Goal: Find specific page/section: Find specific page/section

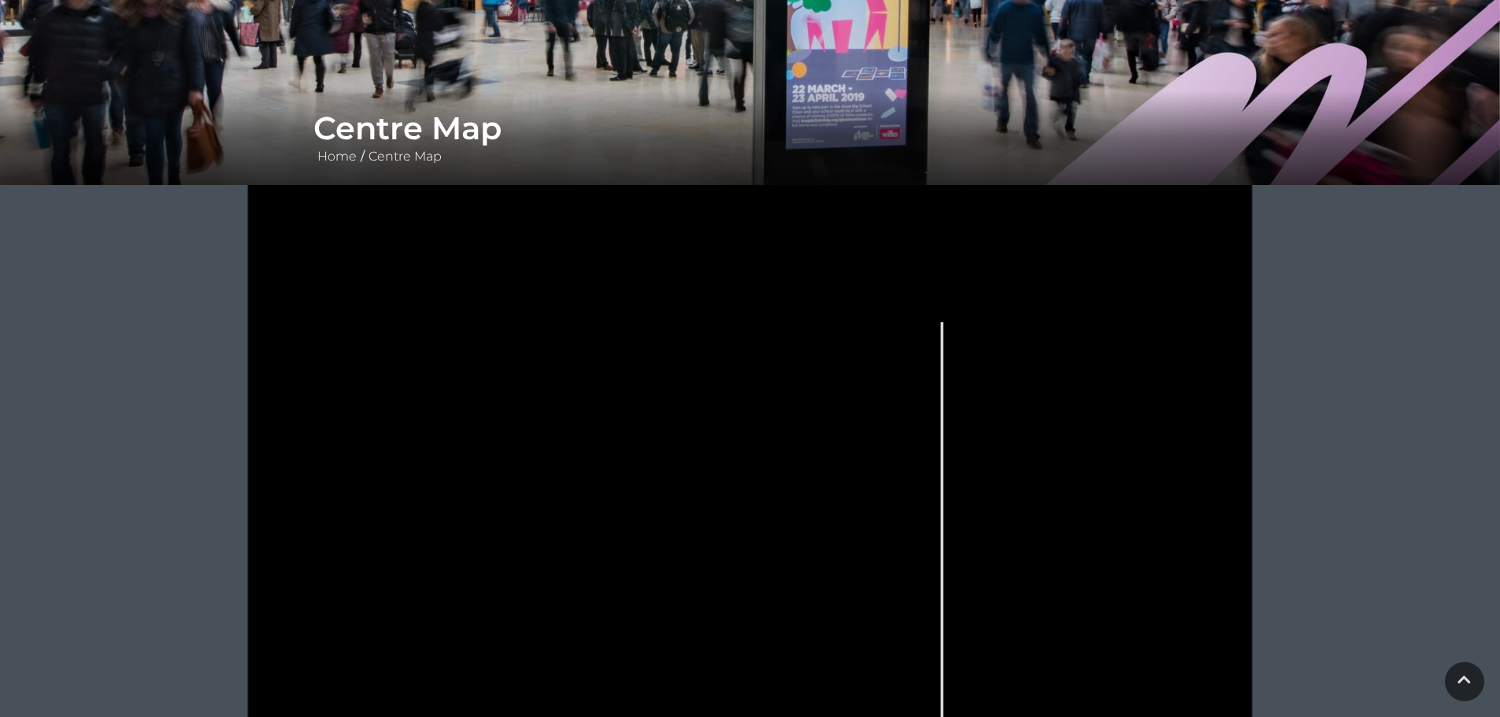
scroll to position [236, 0]
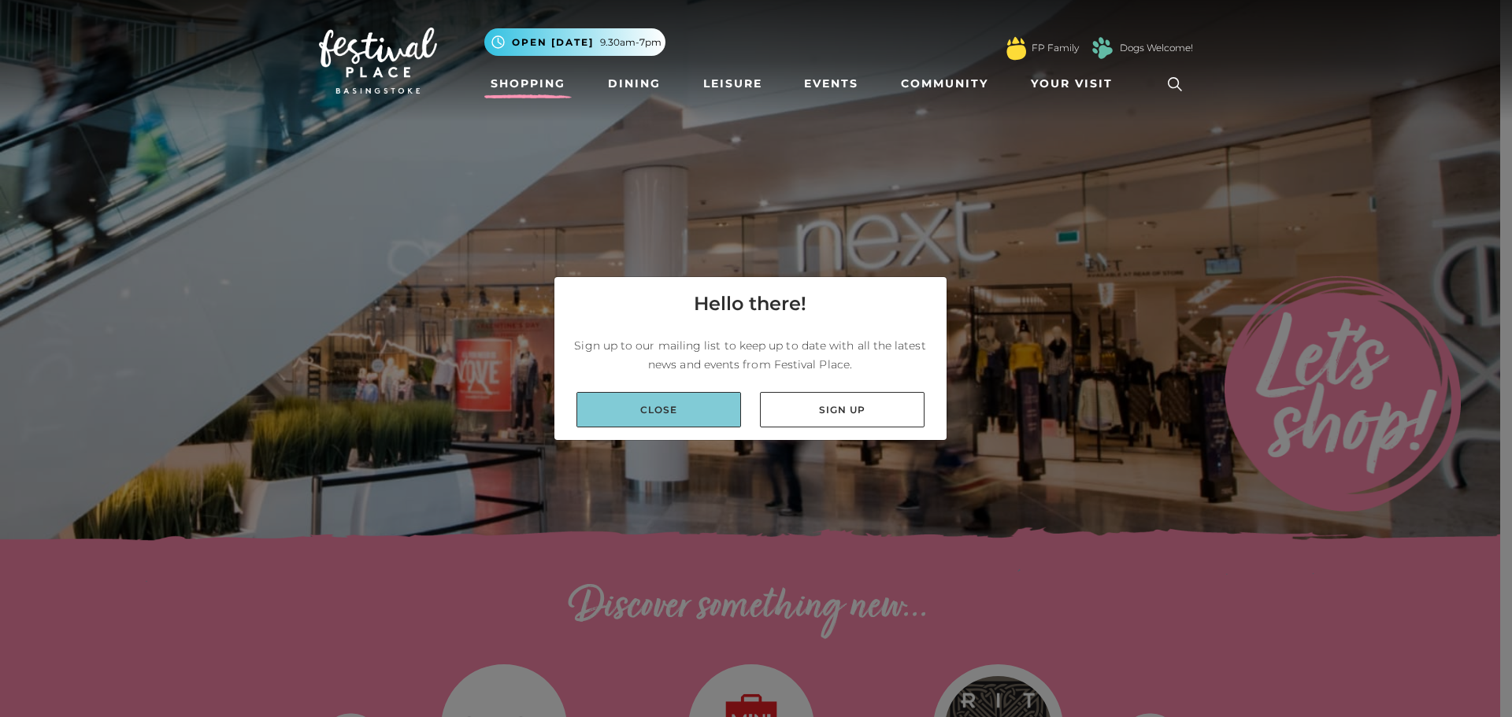
click at [664, 408] on link "Close" at bounding box center [658, 409] width 165 height 35
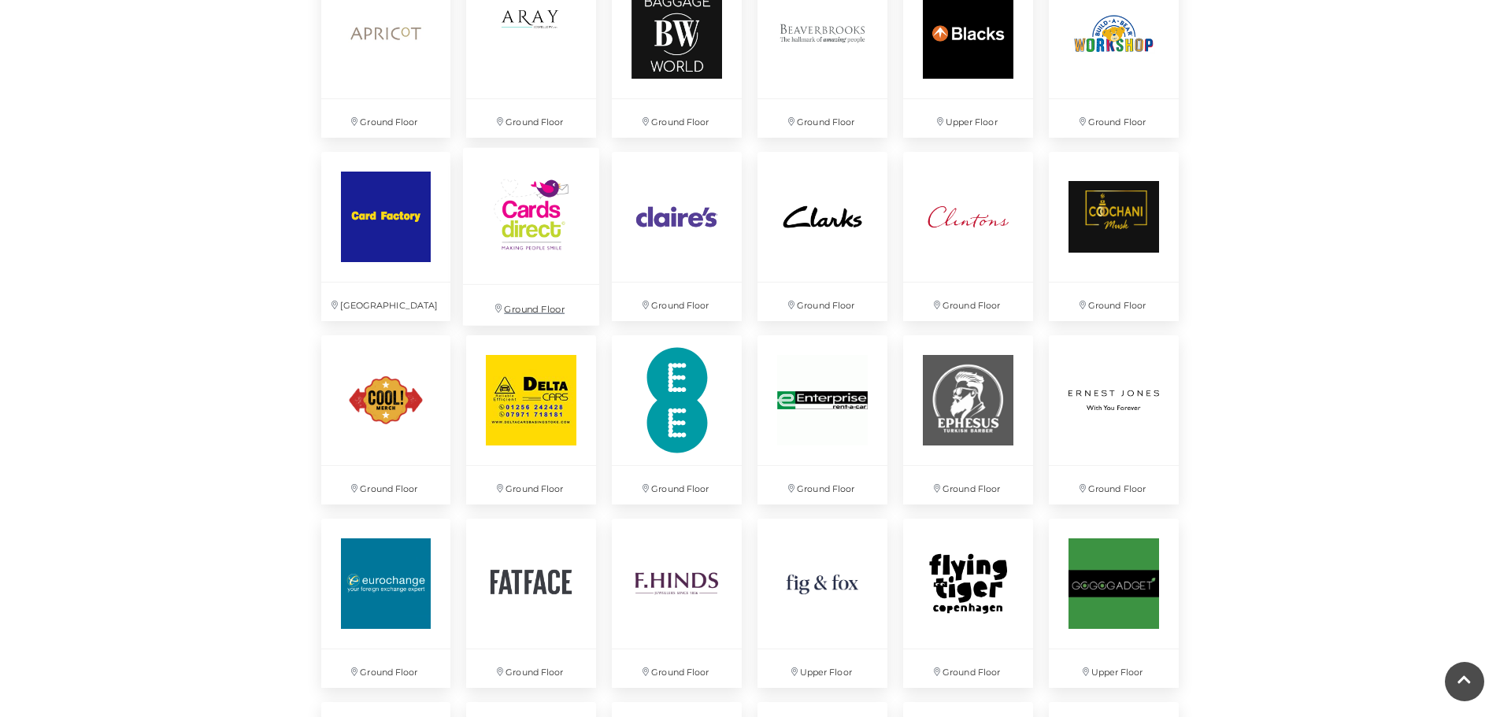
scroll to position [1417, 0]
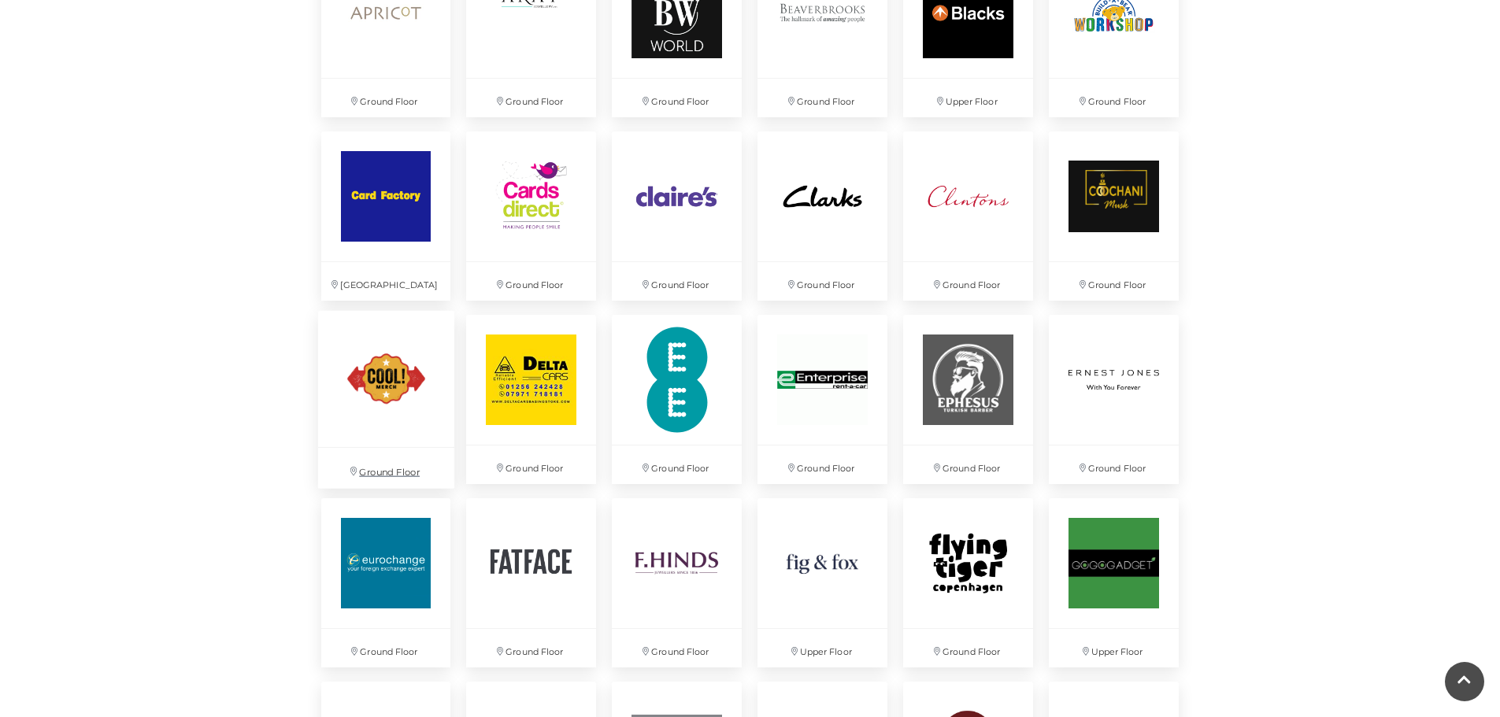
click at [386, 387] on img at bounding box center [385, 379] width 136 height 136
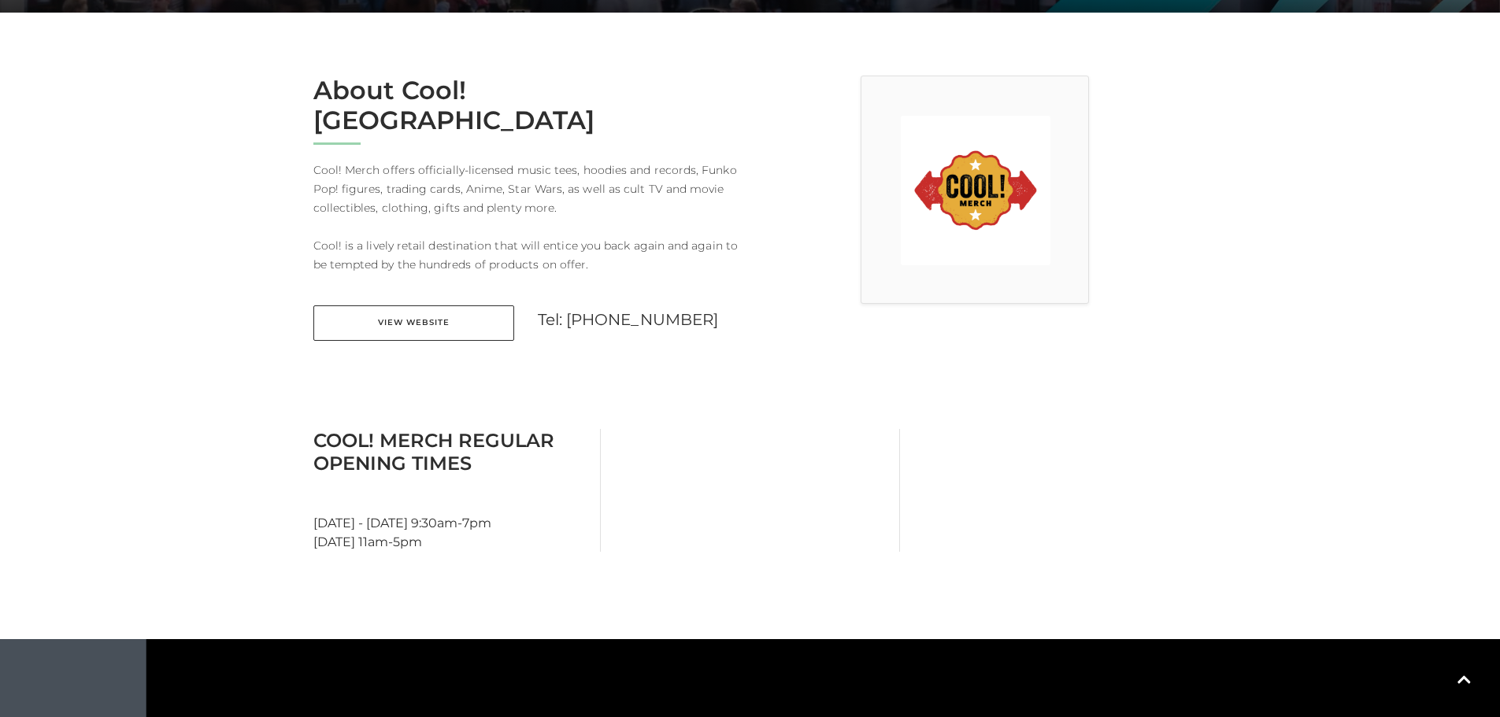
scroll to position [394, 0]
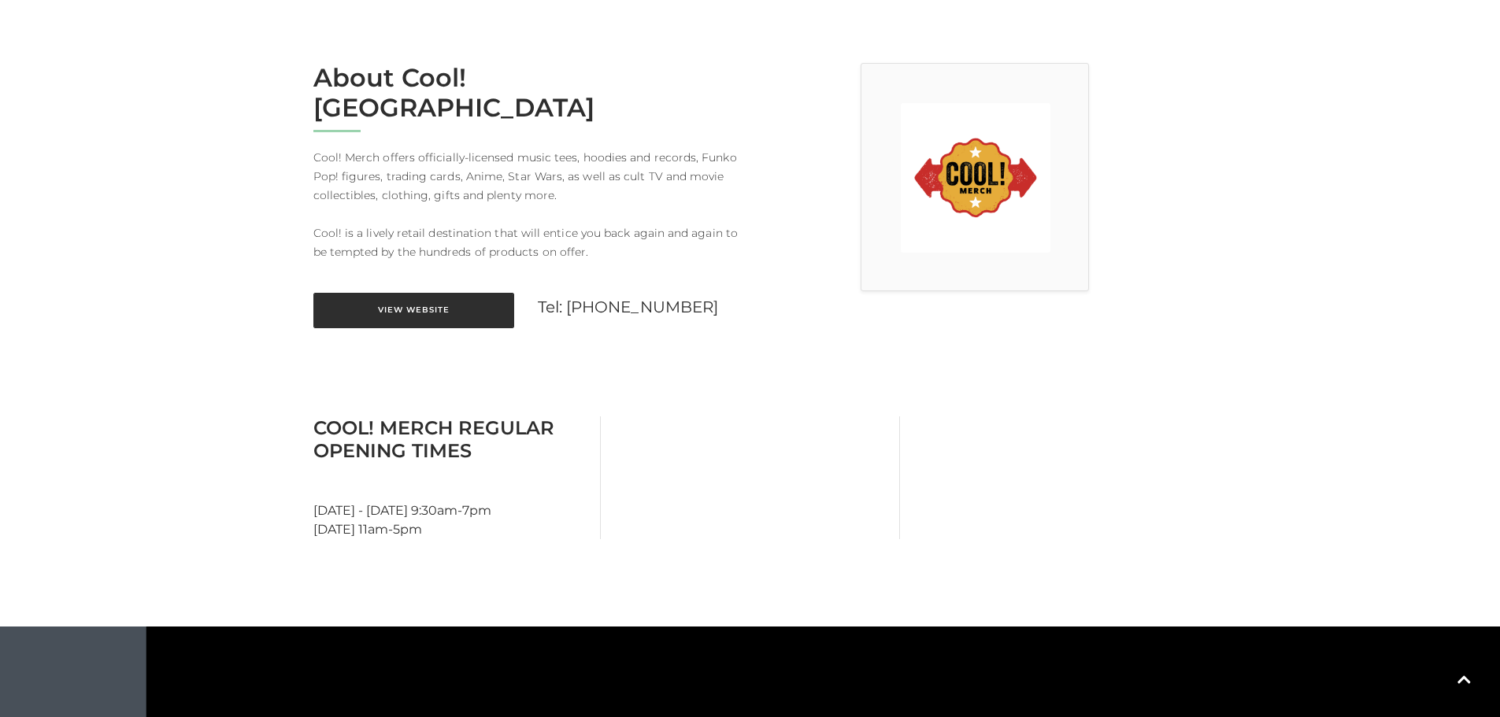
click at [406, 293] on link "View Website" at bounding box center [413, 310] width 201 height 35
click at [957, 655] on rect at bounding box center [873, 674] width 169 height 62
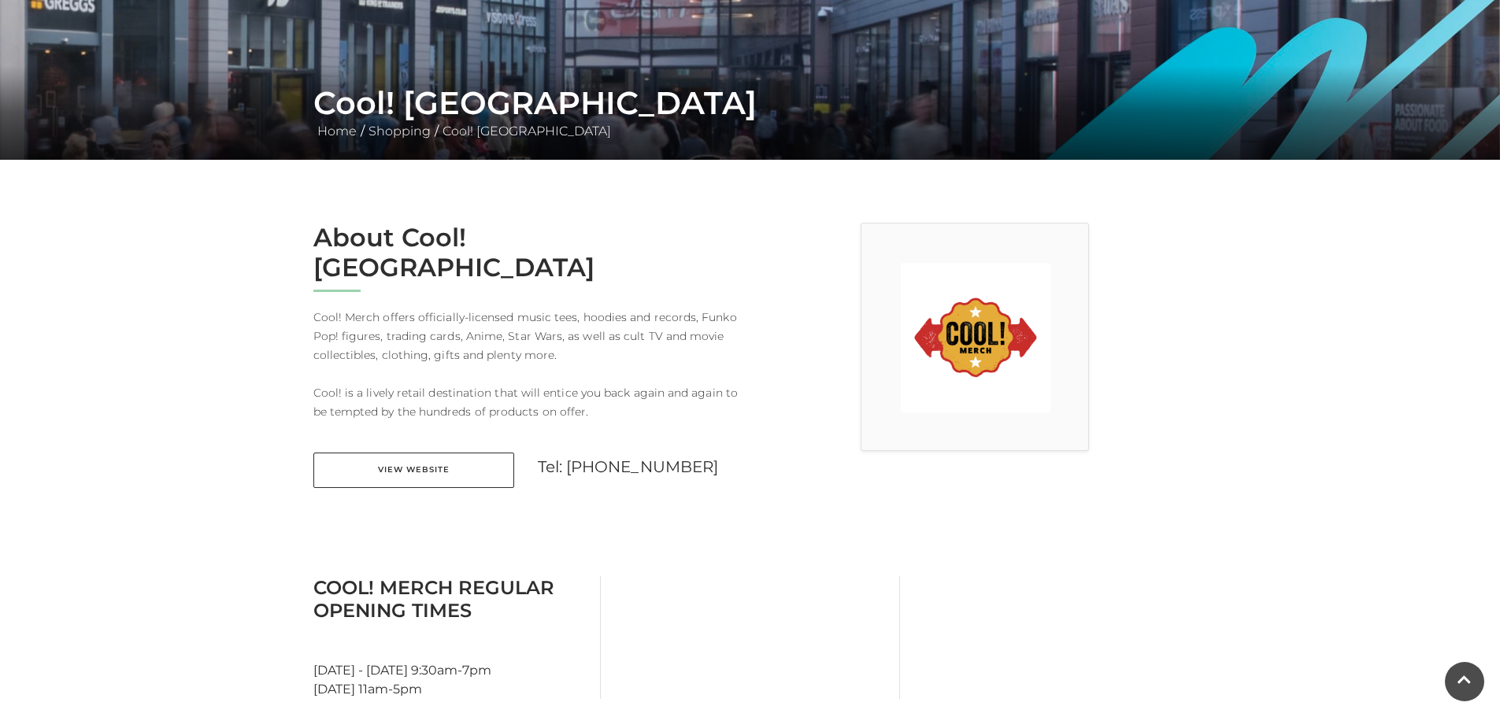
scroll to position [144, 0]
